Goal: Transaction & Acquisition: Purchase product/service

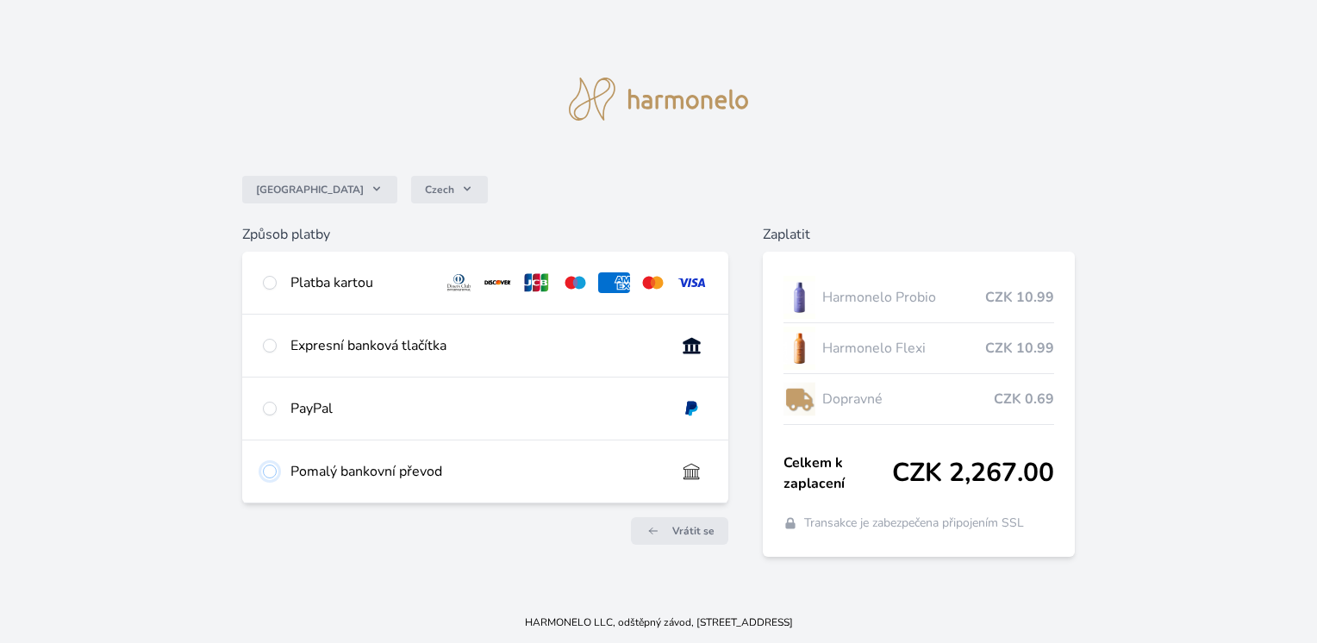
click at [276, 471] on input "radio" at bounding box center [270, 471] width 14 height 14
radio input "true"
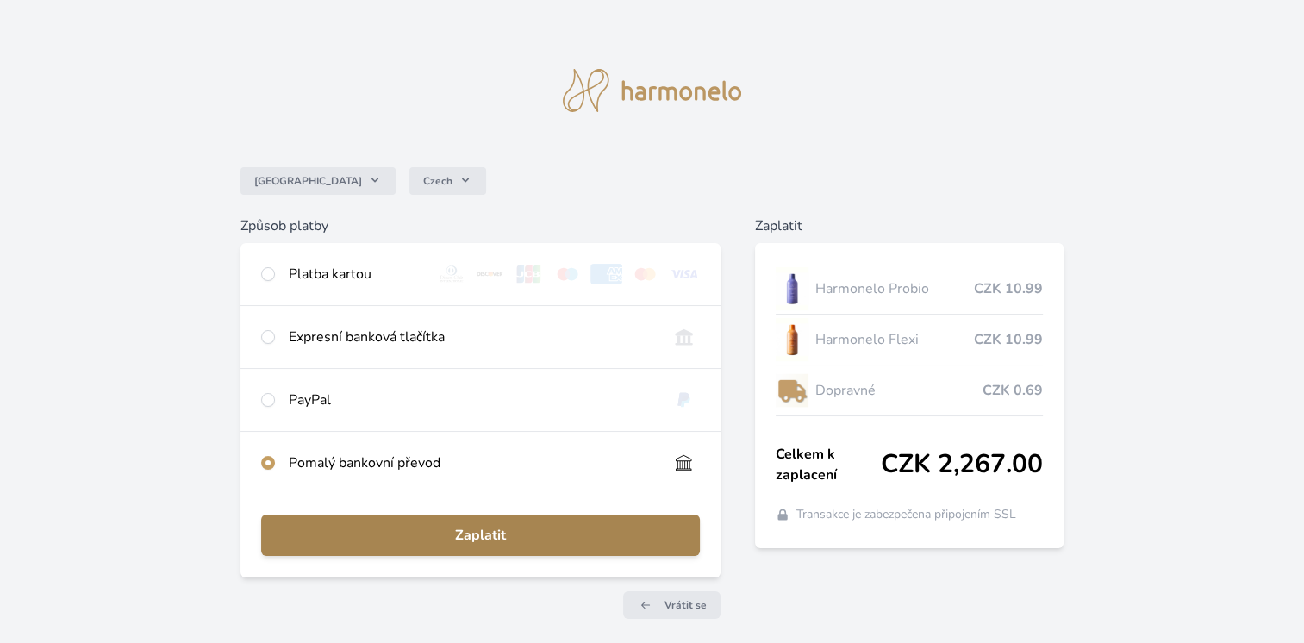
click at [450, 526] on span "Zaplatit" at bounding box center [480, 535] width 411 height 21
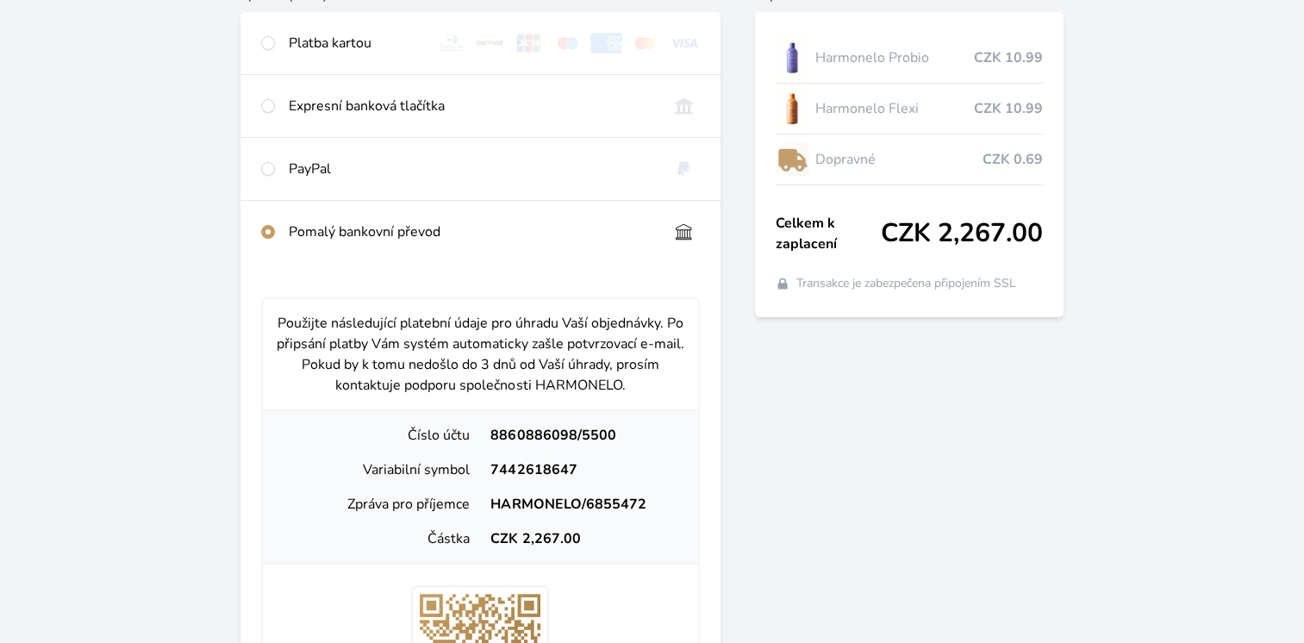
scroll to position [230, 0]
drag, startPoint x: 489, startPoint y: 503, endPoint x: 655, endPoint y: 497, distance: 166.4
click at [655, 497] on div "HARMONELO/6855472" at bounding box center [582, 505] width 204 height 21
copy div "HARMONELO/6855472"
drag, startPoint x: 493, startPoint y: 468, endPoint x: 594, endPoint y: 470, distance: 100.8
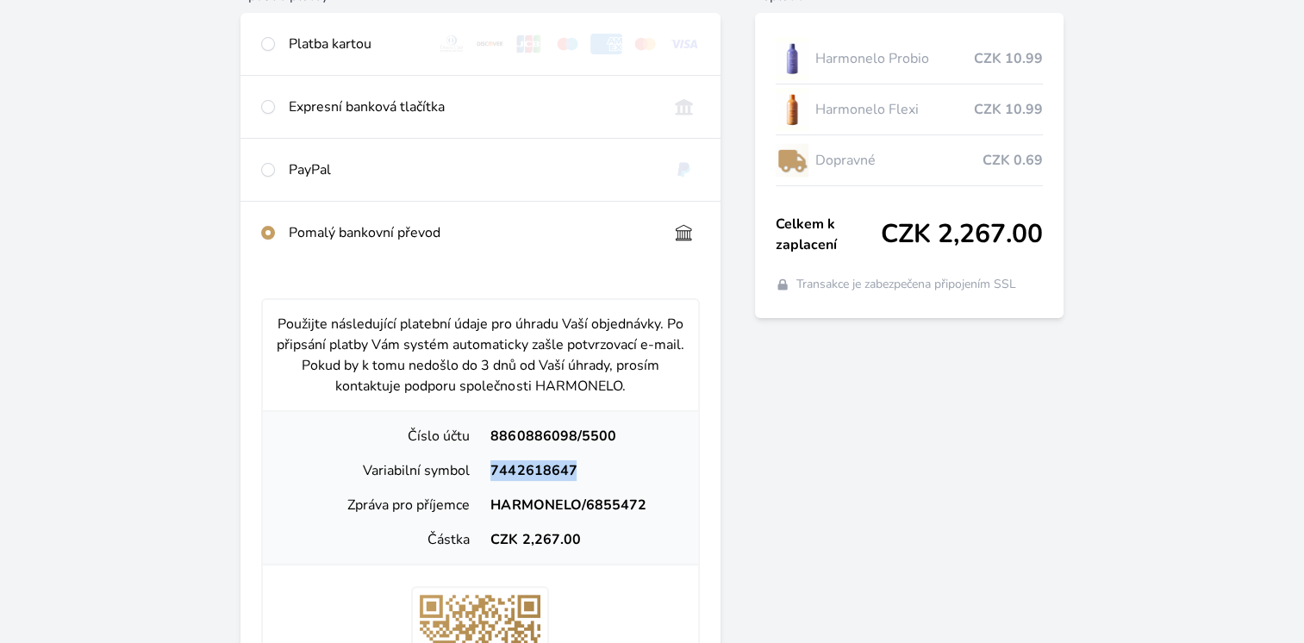
click at [594, 470] on div "7442618647" at bounding box center [582, 470] width 204 height 21
copy div "7442618647"
